Goal: Book appointment/travel/reservation

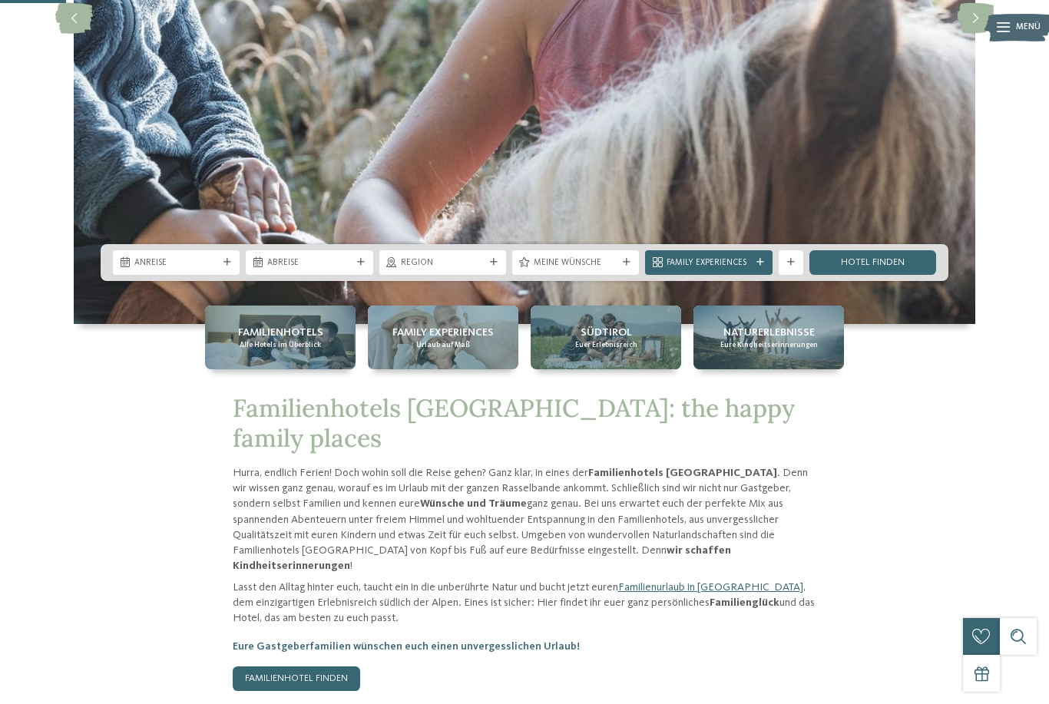
scroll to position [357, 0]
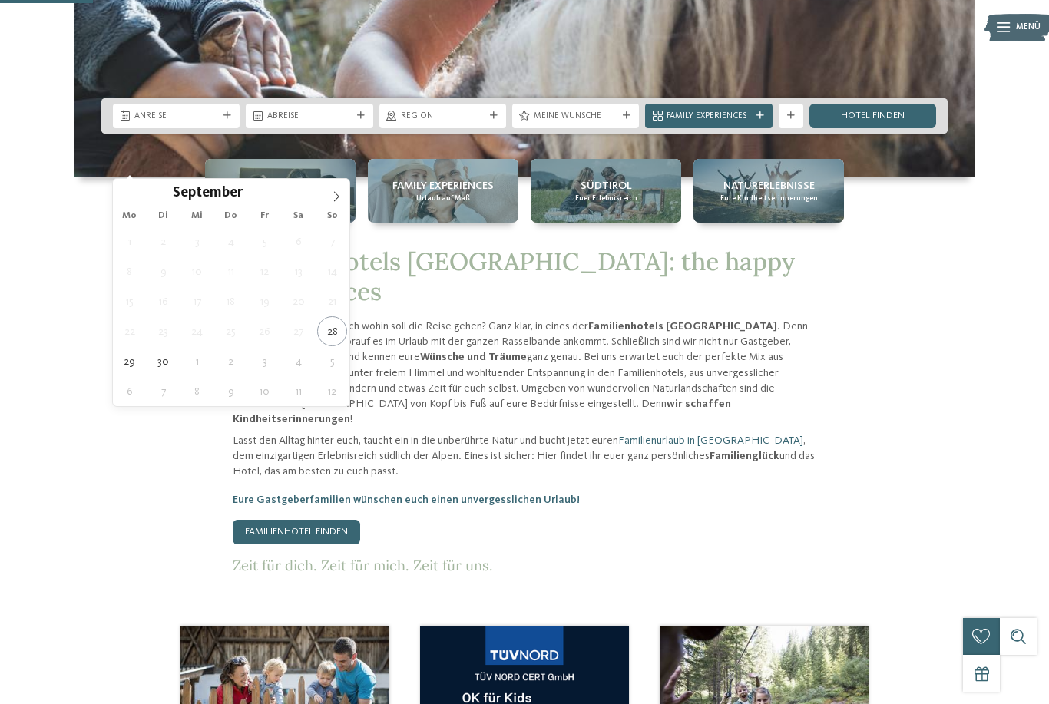
scroll to position [494, 0]
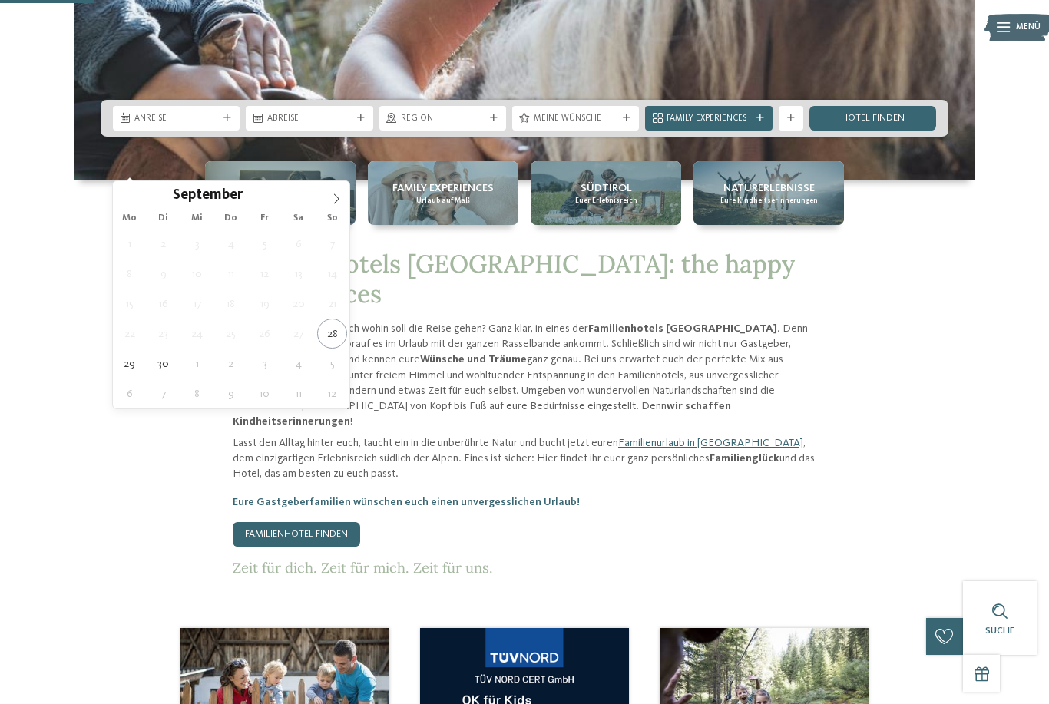
click at [342, 199] on span at bounding box center [336, 194] width 26 height 26
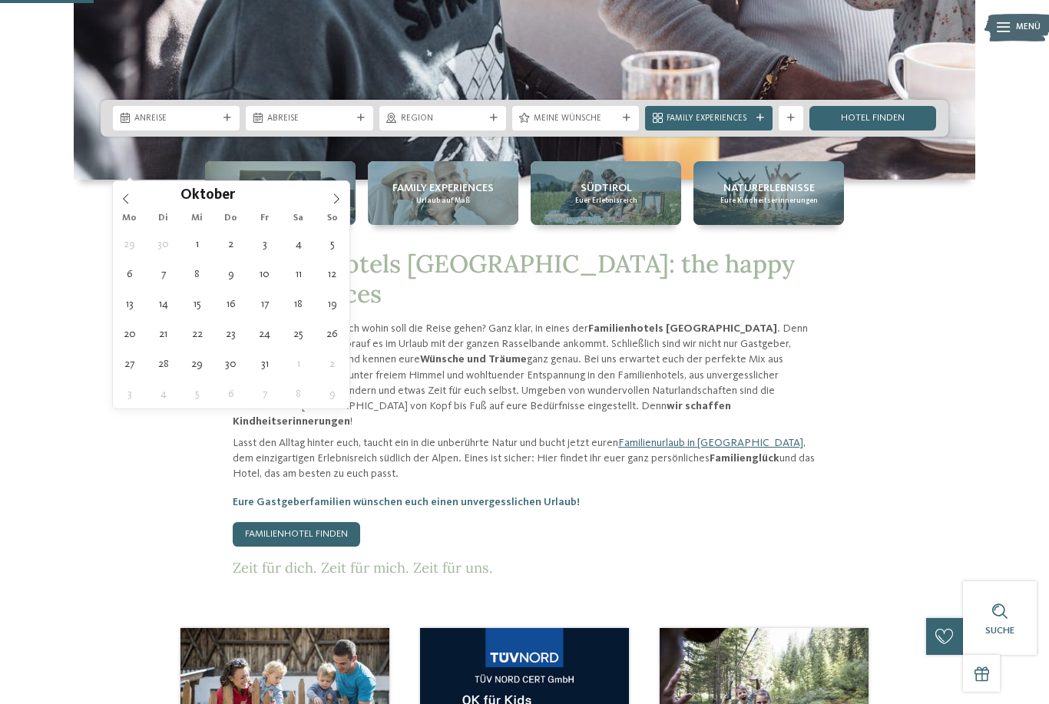
click at [337, 206] on span at bounding box center [336, 194] width 26 height 26
click at [330, 207] on span at bounding box center [336, 194] width 26 height 26
click at [336, 203] on icon at bounding box center [336, 199] width 11 height 11
type input "****"
click at [337, 204] on icon at bounding box center [336, 199] width 11 height 11
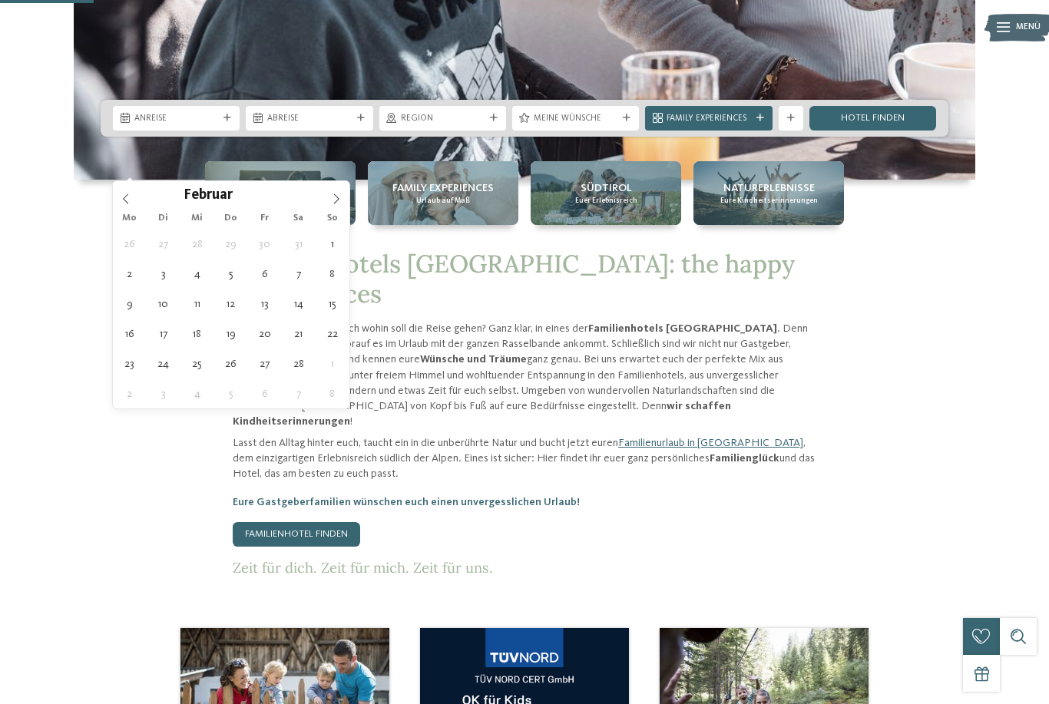
click at [336, 205] on span at bounding box center [336, 194] width 26 height 26
click at [339, 207] on span at bounding box center [336, 194] width 26 height 26
click at [333, 207] on span at bounding box center [336, 194] width 26 height 26
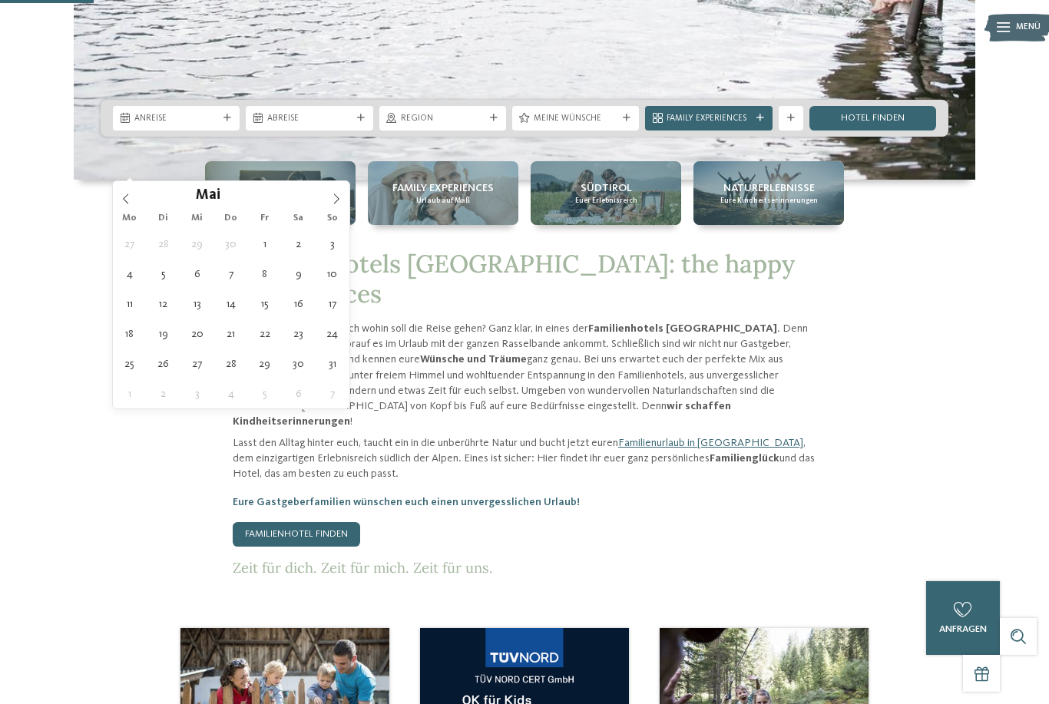
type div "25.05.2026"
type input "****"
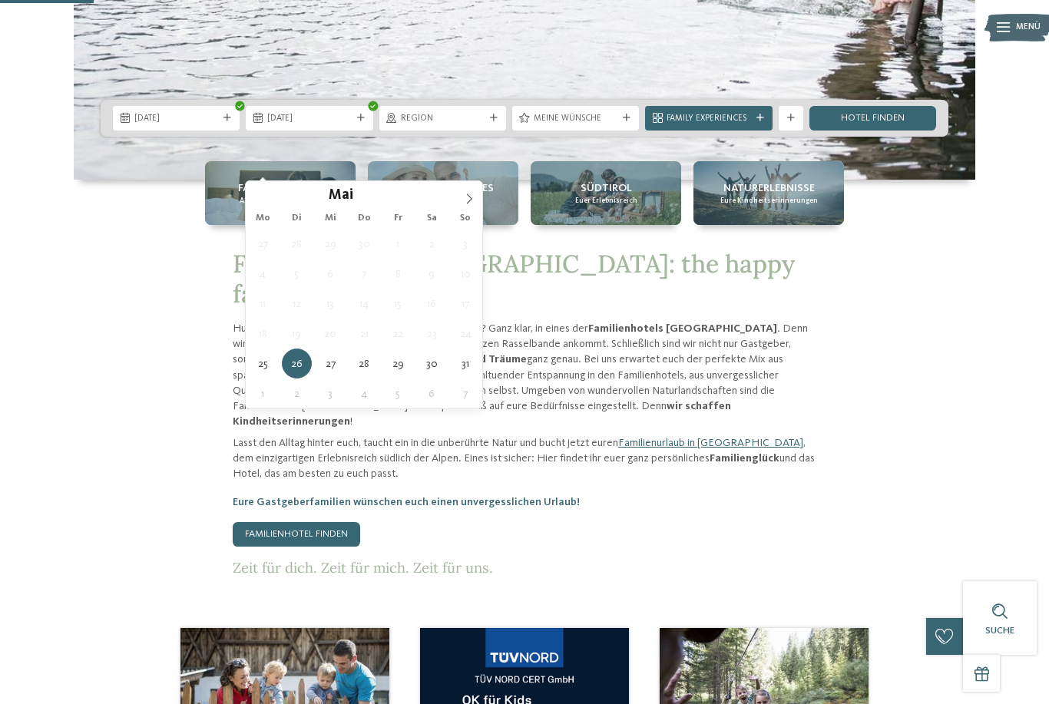
click at [470, 201] on icon at bounding box center [469, 199] width 5 height 10
type div "01.06.2026"
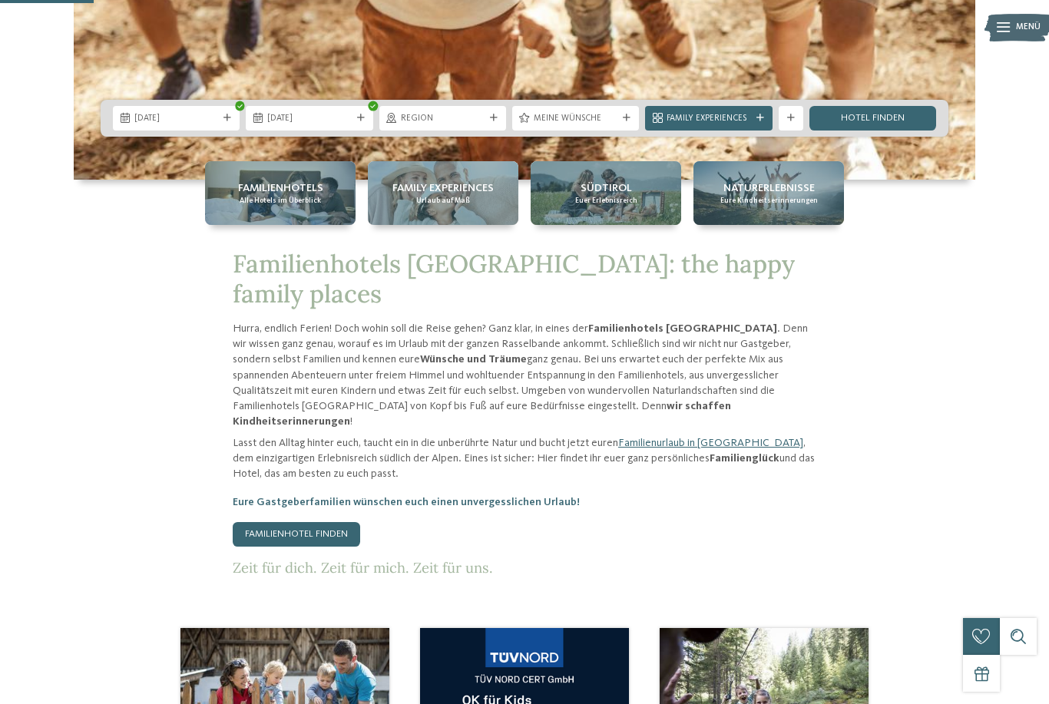
click at [494, 131] on div "Region" at bounding box center [442, 118] width 127 height 25
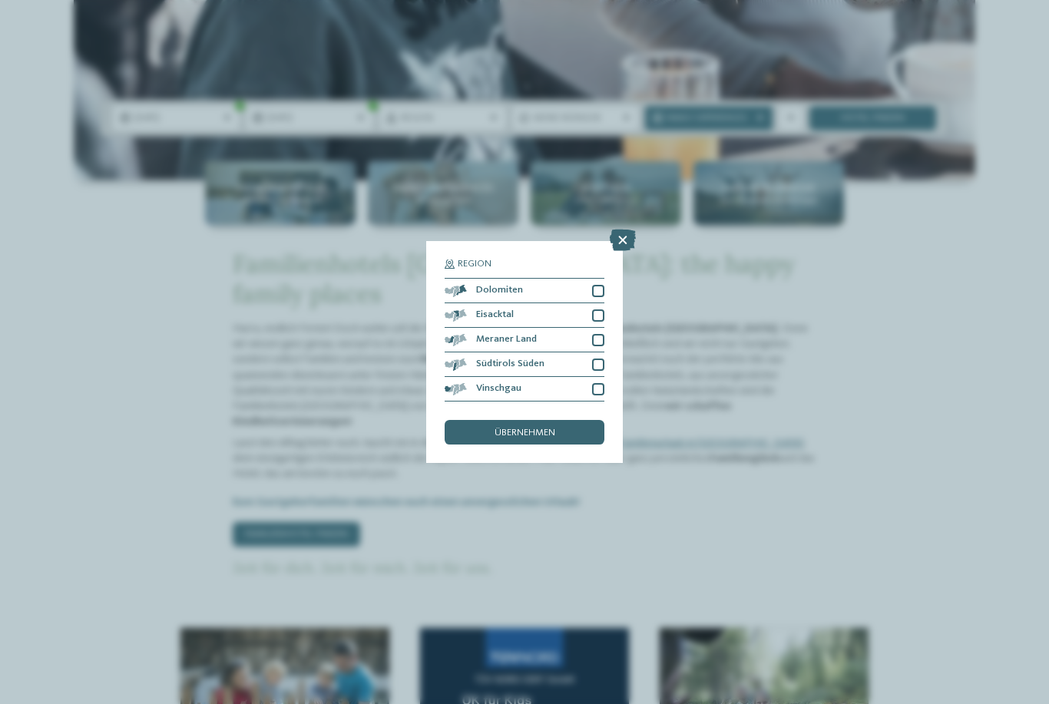
click at [601, 334] on div at bounding box center [598, 340] width 12 height 12
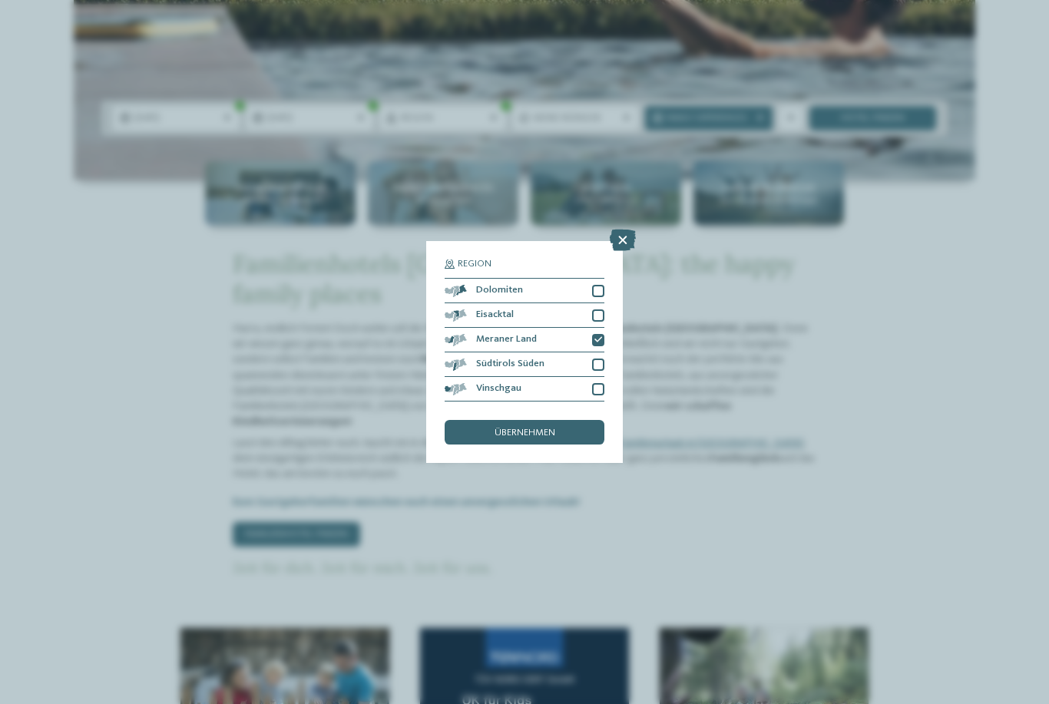
click at [601, 309] on div at bounding box center [598, 315] width 12 height 12
click at [599, 279] on div "Dolomiten" at bounding box center [525, 291] width 160 height 25
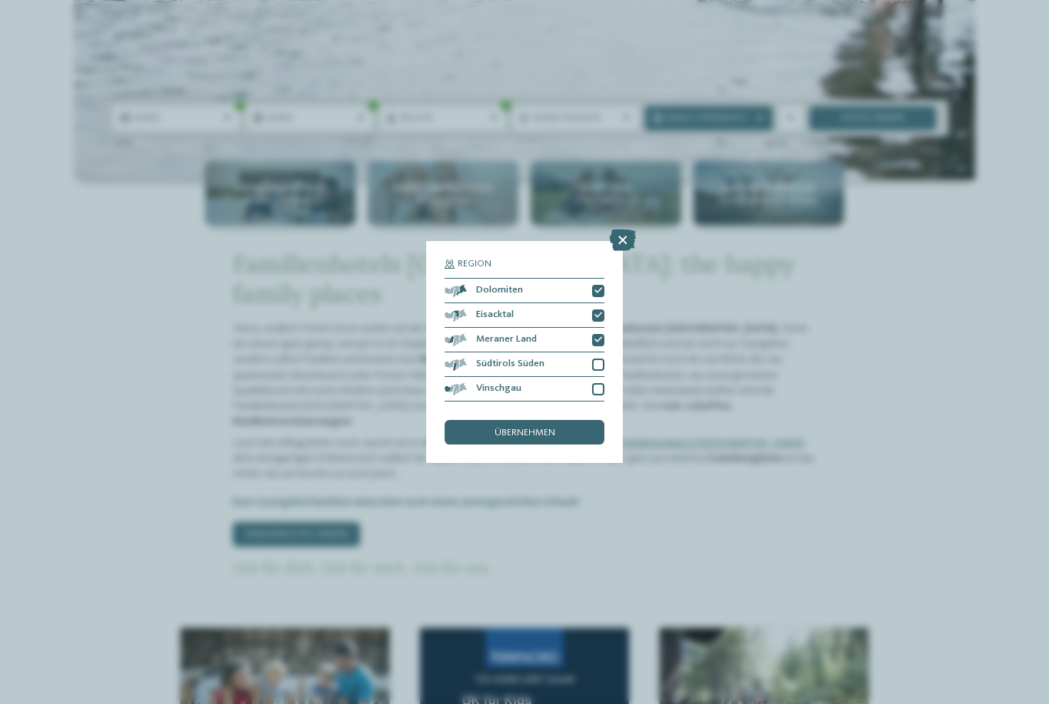
click at [603, 383] on div at bounding box center [598, 389] width 12 height 12
click at [577, 420] on div "übernehmen" at bounding box center [525, 432] width 160 height 25
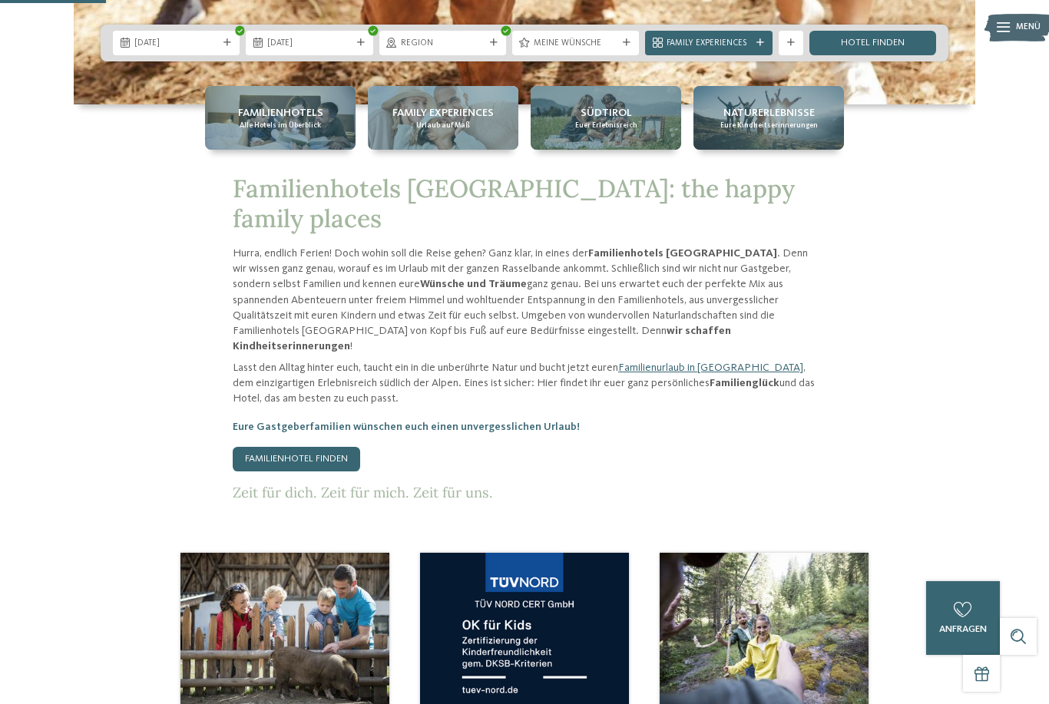
scroll to position [567, 0]
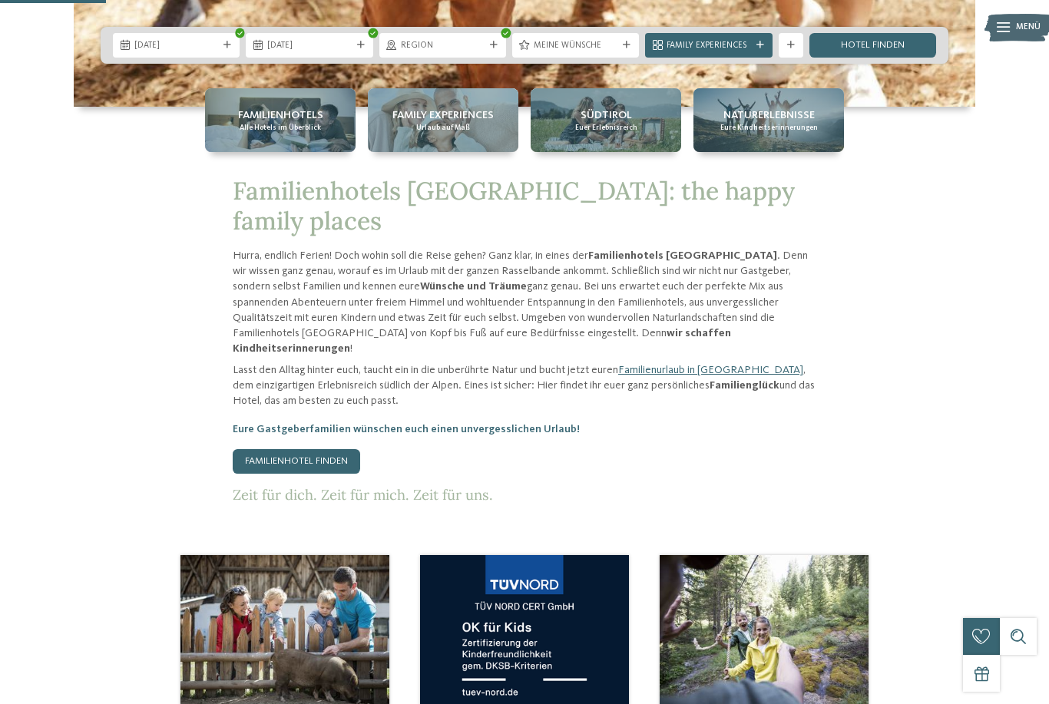
click at [902, 58] on link "Hotel finden" at bounding box center [872, 45] width 127 height 25
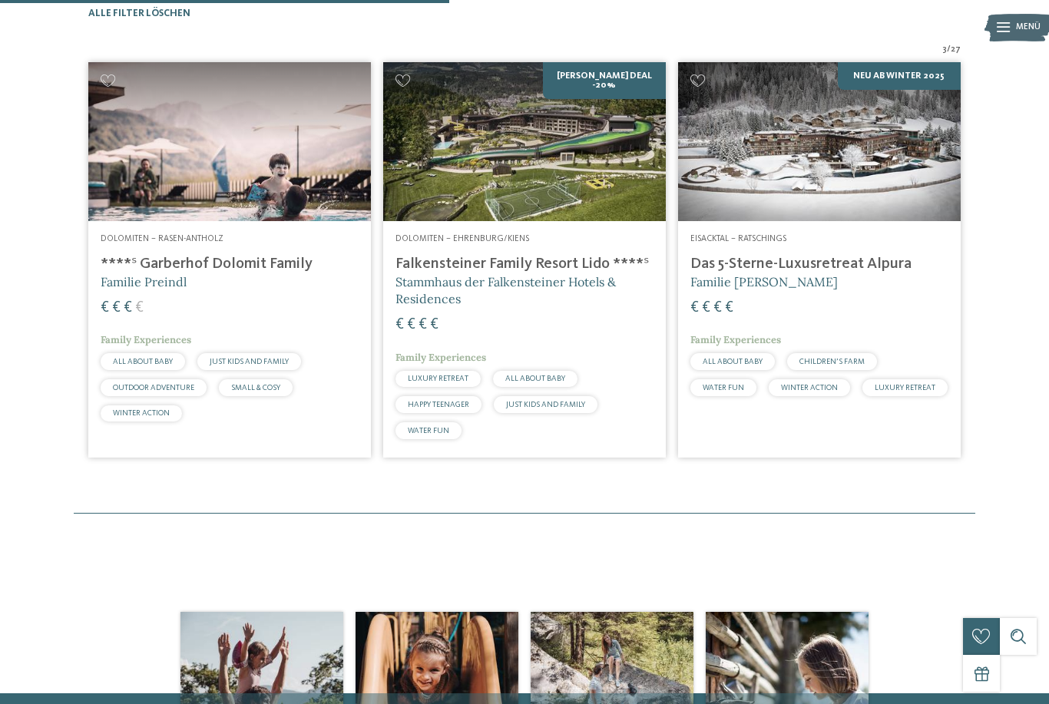
scroll to position [377, 0]
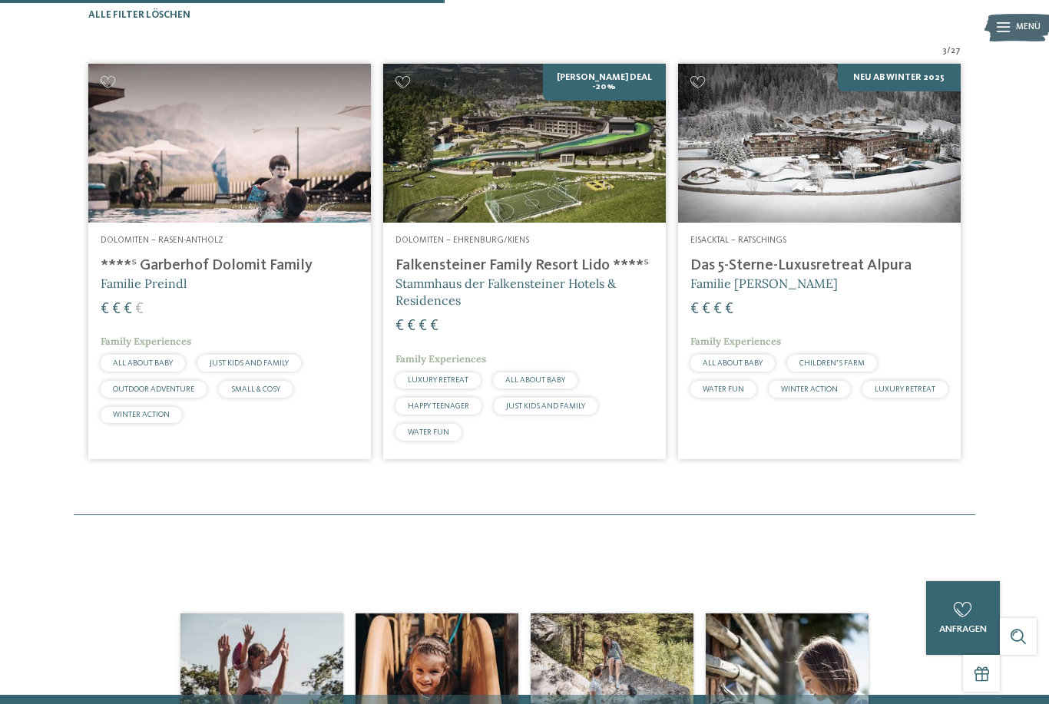
click at [296, 207] on img at bounding box center [229, 143] width 283 height 159
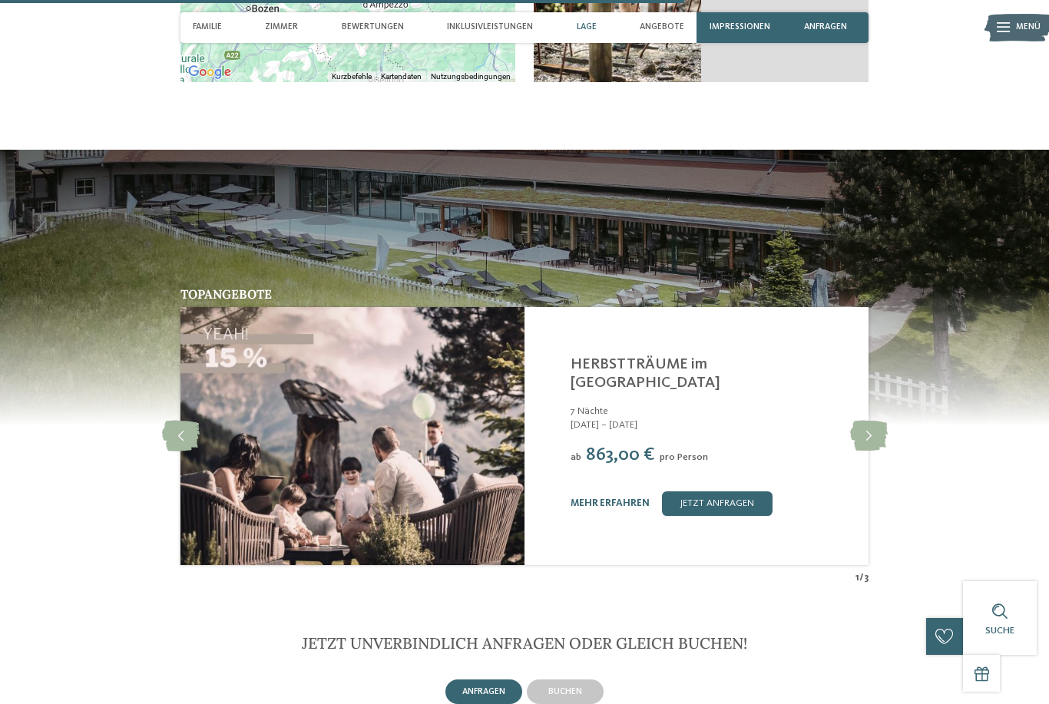
scroll to position [3335, 0]
